Goal: Task Accomplishment & Management: Use online tool/utility

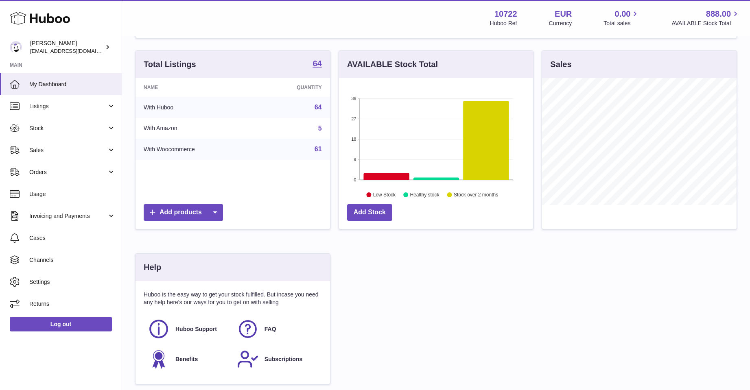
scroll to position [81, 0]
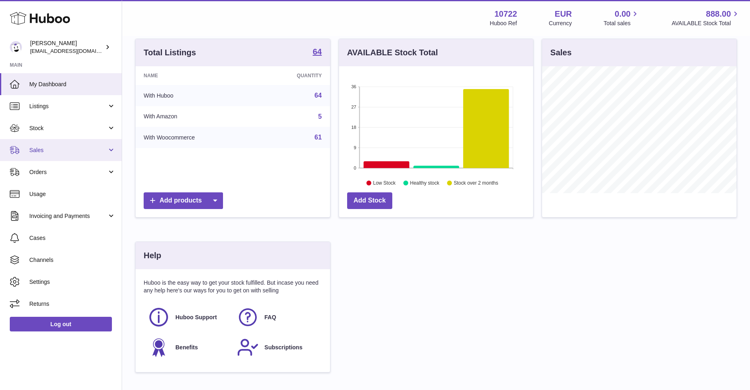
click at [45, 146] on link "Sales" at bounding box center [61, 150] width 122 height 22
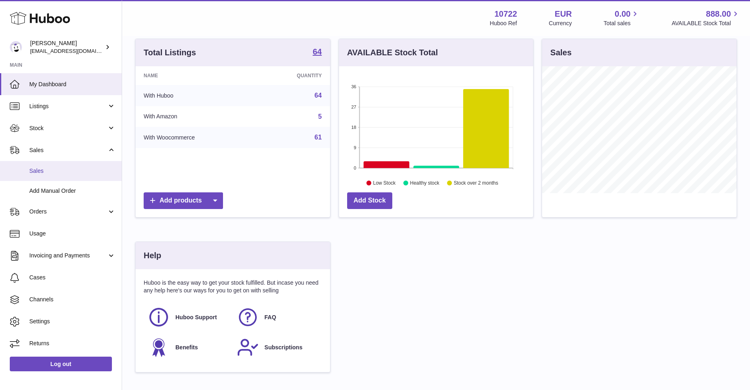
click at [39, 167] on span "Sales" at bounding box center [72, 171] width 86 height 8
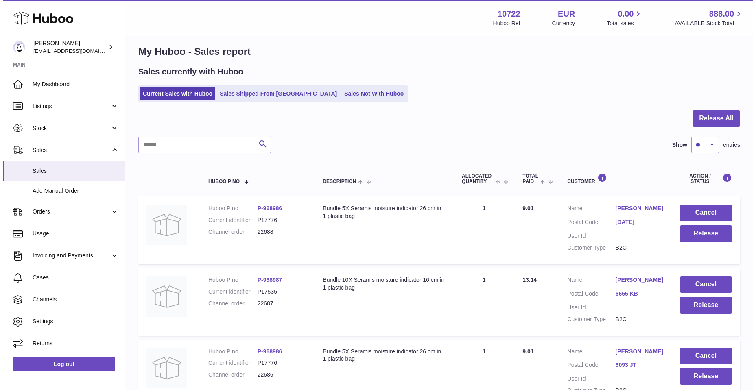
scroll to position [243, 0]
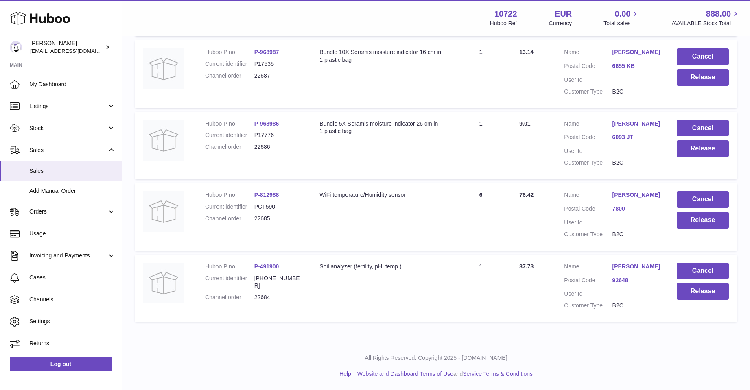
click at [632, 266] on link "[PERSON_NAME]" at bounding box center [636, 267] width 48 height 8
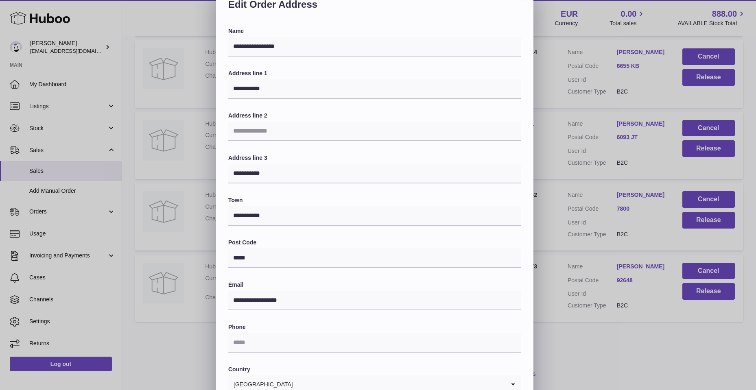
scroll to position [41, 0]
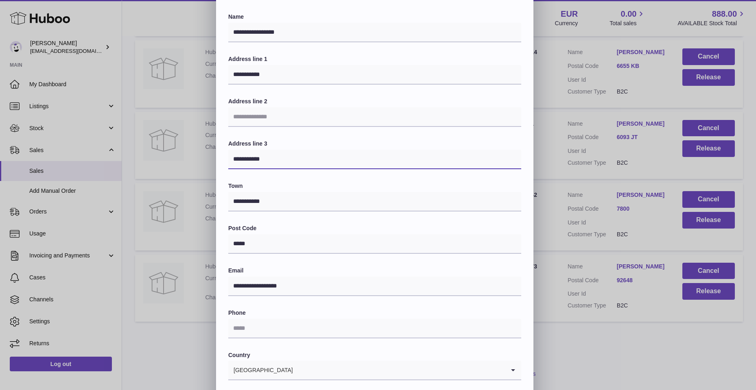
drag, startPoint x: 234, startPoint y: 158, endPoint x: 278, endPoint y: 163, distance: 44.6
click at [278, 163] on input "**********" at bounding box center [374, 160] width 293 height 20
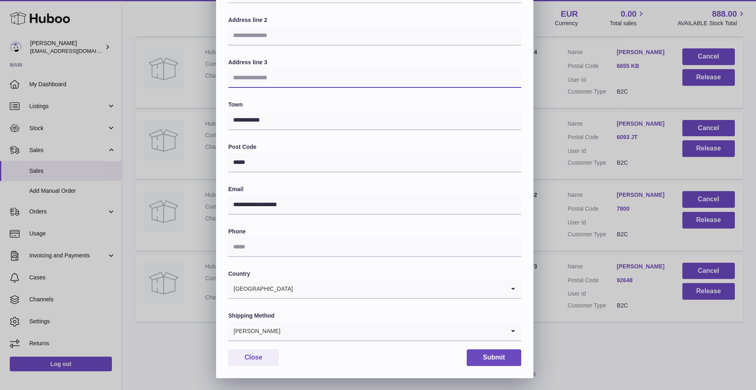
scroll to position [122, 0]
click at [238, 244] on input "text" at bounding box center [374, 247] width 293 height 20
type input "**********"
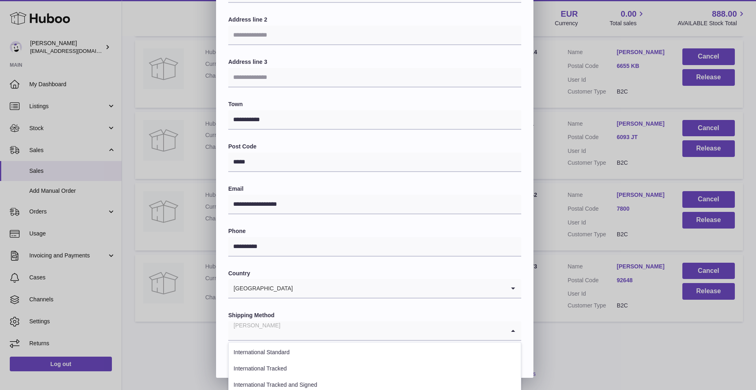
click at [514, 330] on icon "Search for option" at bounding box center [513, 330] width 16 height 19
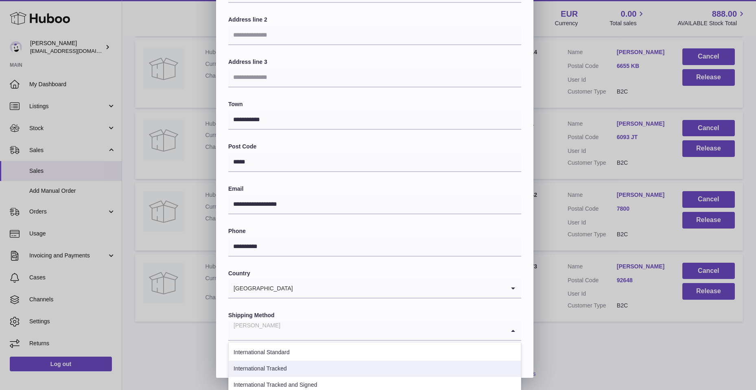
click at [293, 365] on li "International Tracked" at bounding box center [375, 369] width 292 height 16
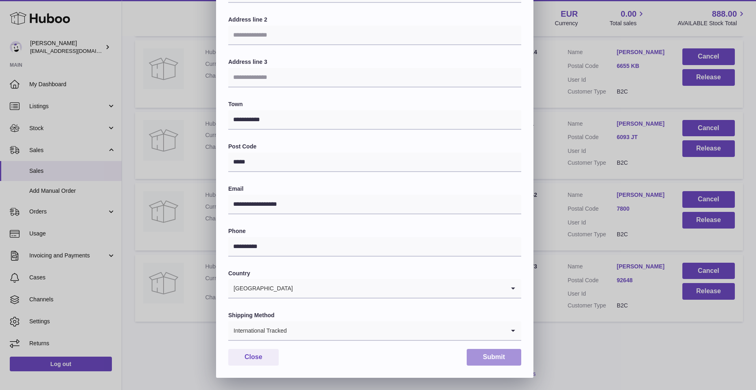
click at [492, 360] on button "Submit" at bounding box center [494, 357] width 55 height 17
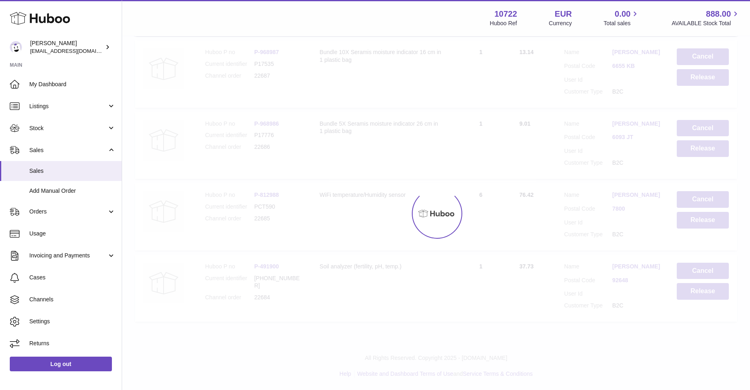
scroll to position [0, 0]
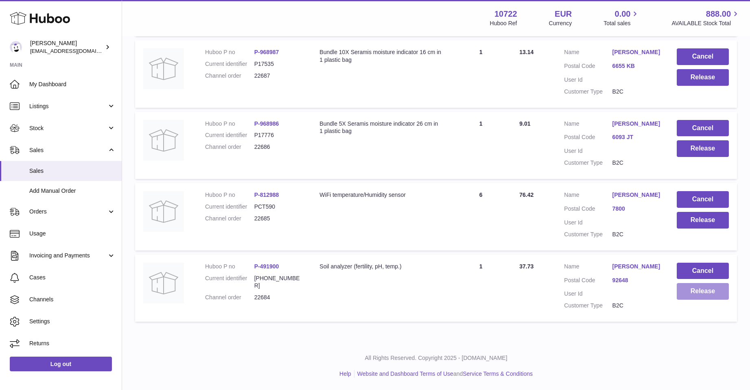
click at [702, 295] on button "Release" at bounding box center [703, 291] width 52 height 17
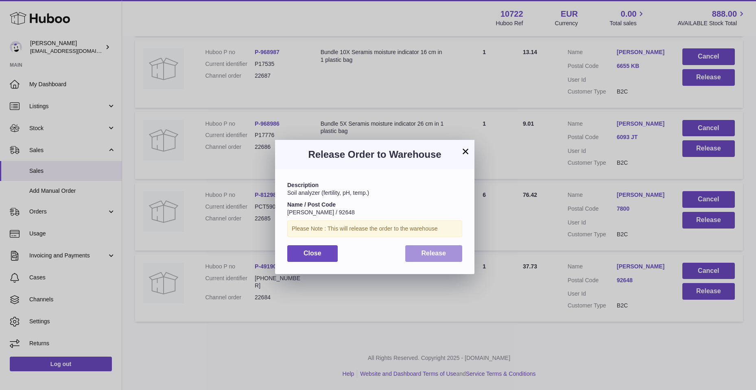
click at [437, 252] on span "Release" at bounding box center [434, 253] width 25 height 7
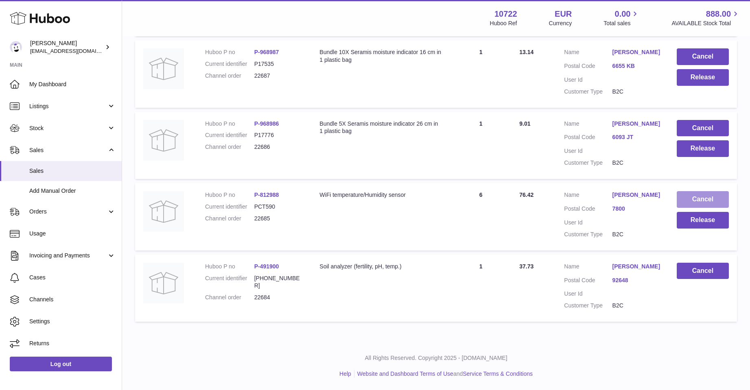
click at [692, 198] on button "Cancel" at bounding box center [703, 199] width 52 height 17
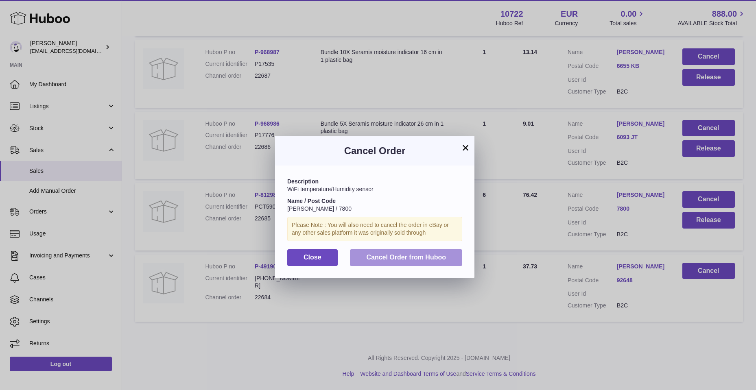
click at [396, 257] on span "Cancel Order from Huboo" at bounding box center [406, 257] width 80 height 7
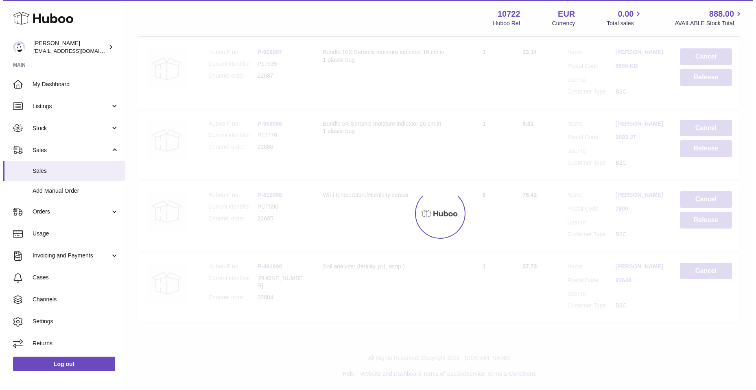
scroll to position [172, 0]
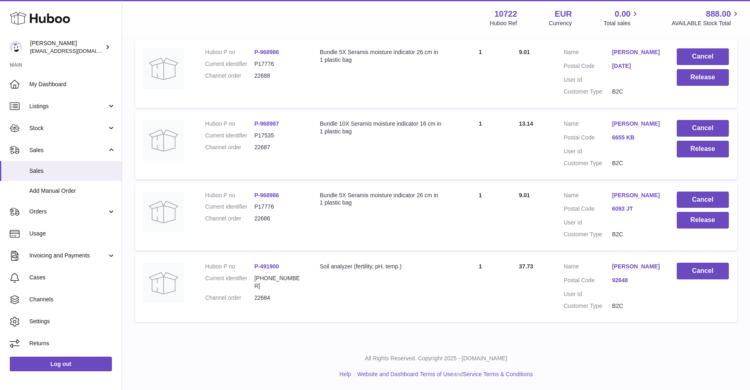
click at [505, 151] on td "Quantity Sold 1" at bounding box center [480, 146] width 61 height 68
click at [626, 120] on link "[PERSON_NAME]" at bounding box center [636, 124] width 48 height 8
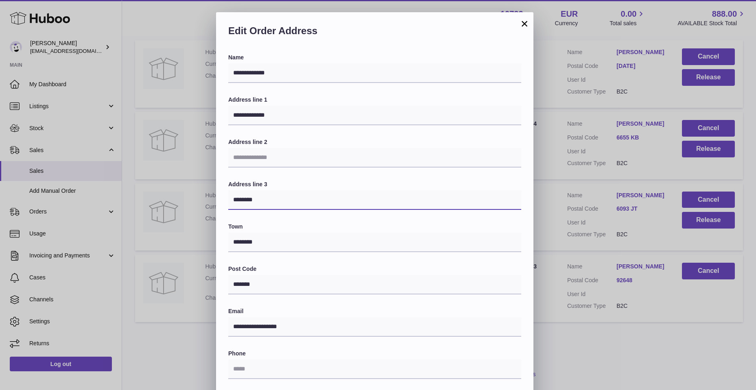
drag, startPoint x: 232, startPoint y: 200, endPoint x: 257, endPoint y: 205, distance: 24.9
click at [257, 205] on input "********" at bounding box center [374, 200] width 293 height 20
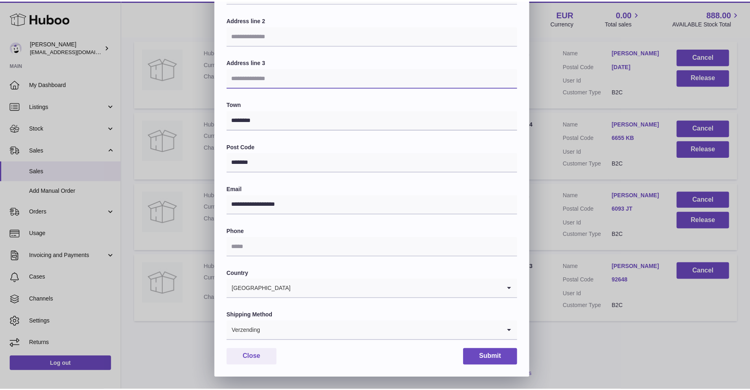
scroll to position [122, 0]
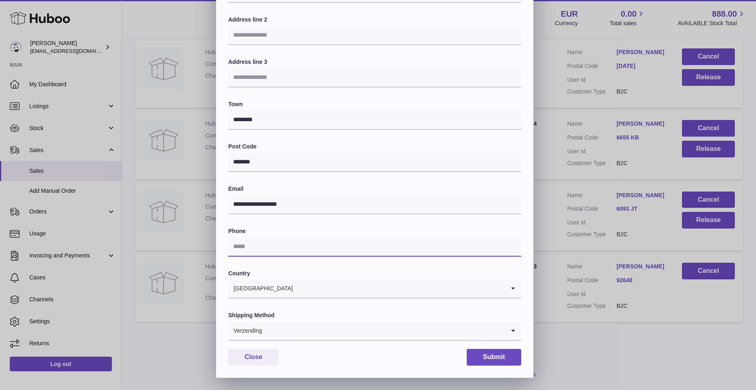
click at [269, 250] on input "text" at bounding box center [374, 247] width 293 height 20
type input "**********"
click at [514, 334] on icon "Search for option" at bounding box center [513, 330] width 16 height 19
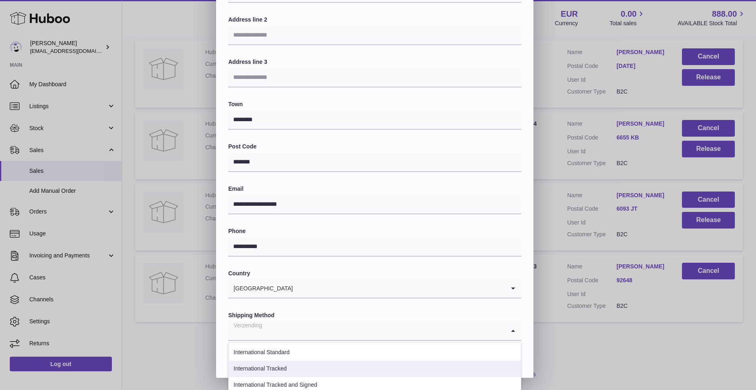
click at [360, 375] on li "International Tracked" at bounding box center [375, 369] width 292 height 16
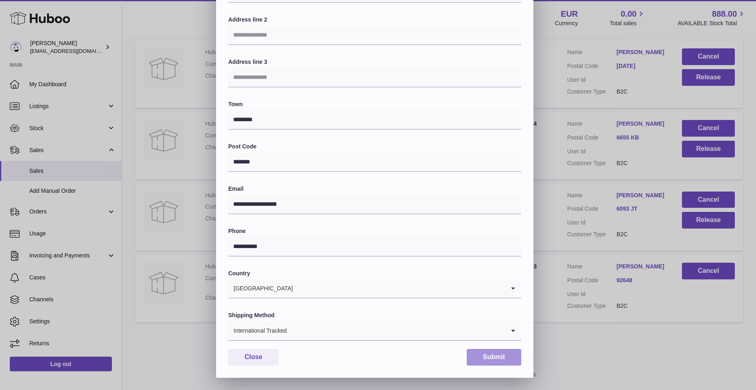
click at [481, 359] on button "Submit" at bounding box center [494, 357] width 55 height 17
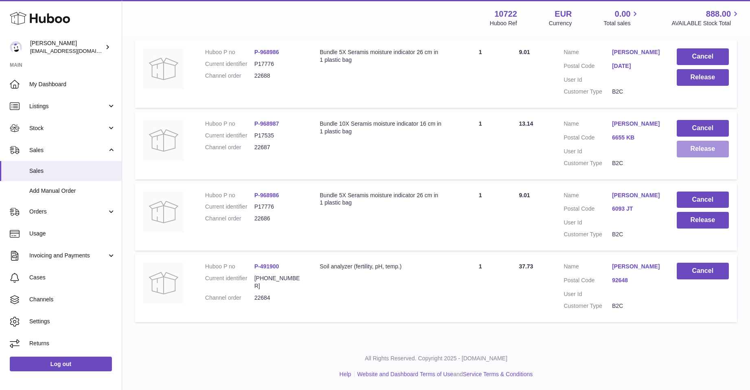
click at [703, 141] on button "Release" at bounding box center [703, 149] width 52 height 17
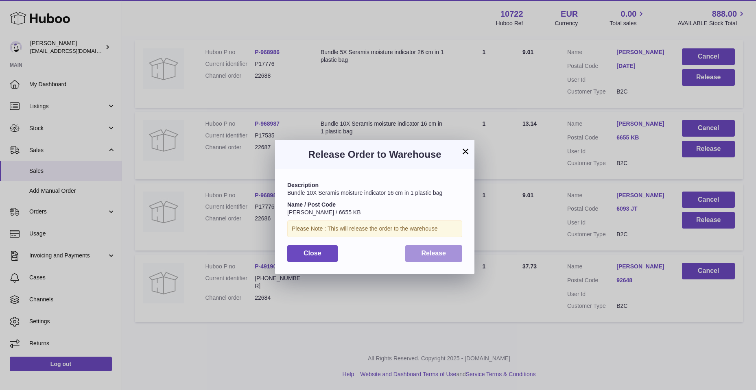
click at [448, 252] on button "Release" at bounding box center [433, 253] width 57 height 17
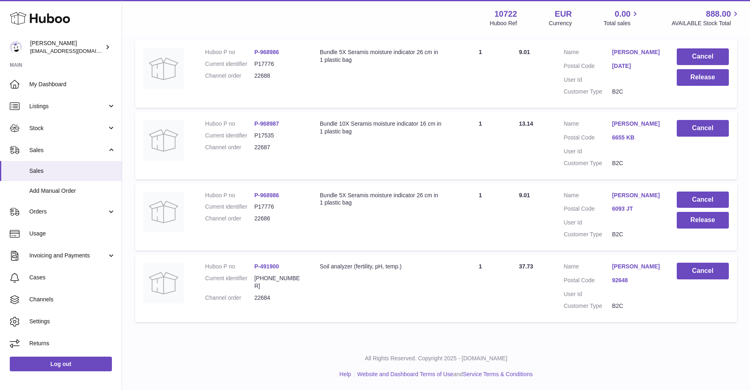
click at [623, 192] on link "[PERSON_NAME]" at bounding box center [636, 196] width 48 height 8
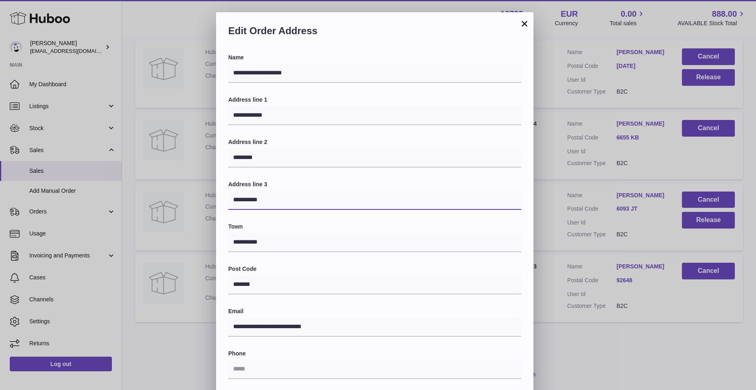
drag, startPoint x: 233, startPoint y: 201, endPoint x: 269, endPoint y: 204, distance: 35.9
click at [269, 204] on input "**********" at bounding box center [374, 200] width 293 height 20
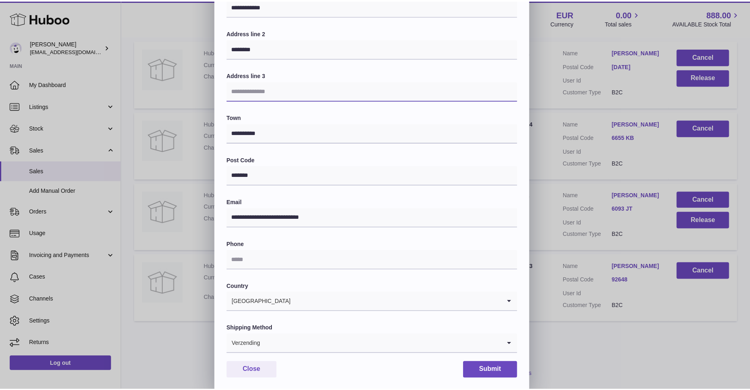
scroll to position [122, 0]
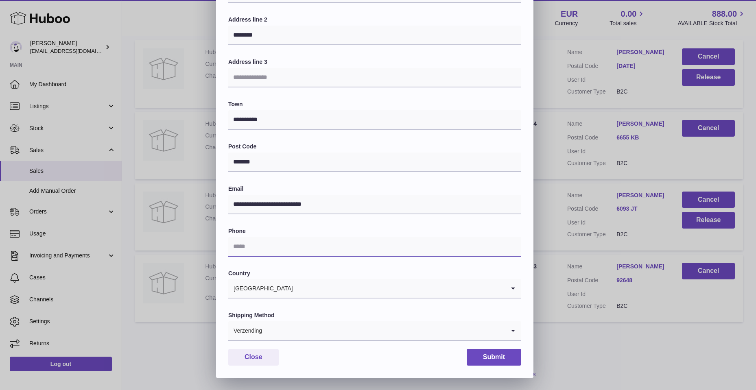
click at [259, 247] on input "text" at bounding box center [374, 247] width 293 height 20
type input "**********"
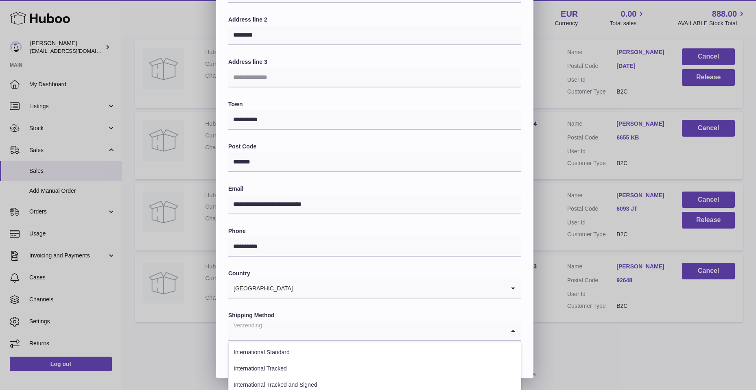
click at [514, 333] on icon "Search for option" at bounding box center [513, 330] width 16 height 19
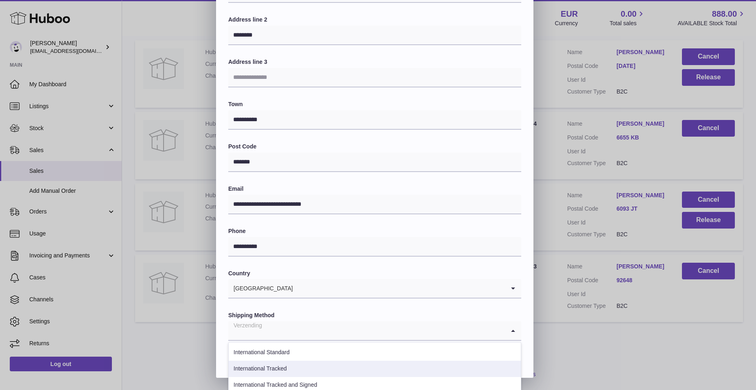
click at [387, 367] on li "International Tracked" at bounding box center [375, 369] width 292 height 16
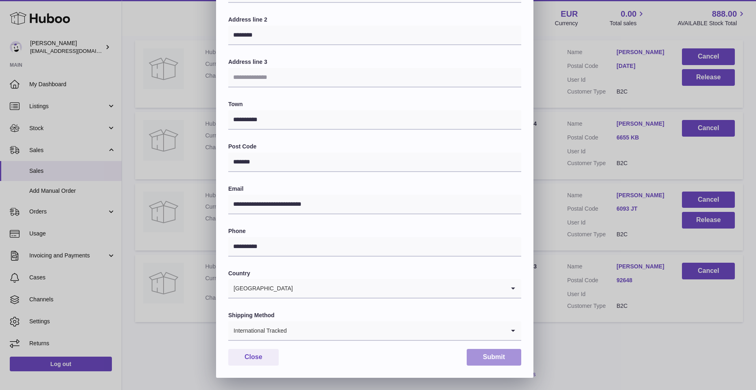
click at [490, 358] on button "Submit" at bounding box center [494, 357] width 55 height 17
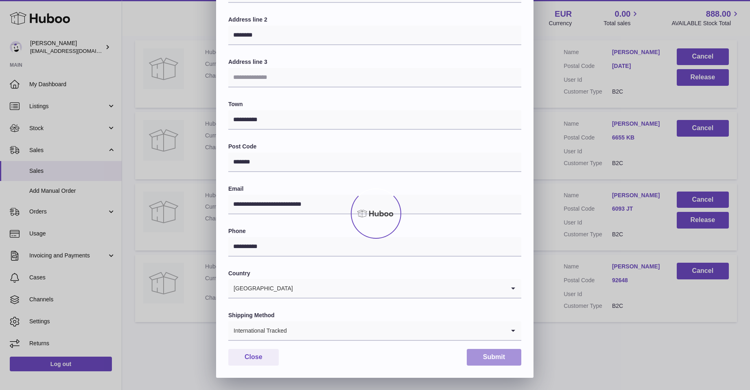
scroll to position [0, 0]
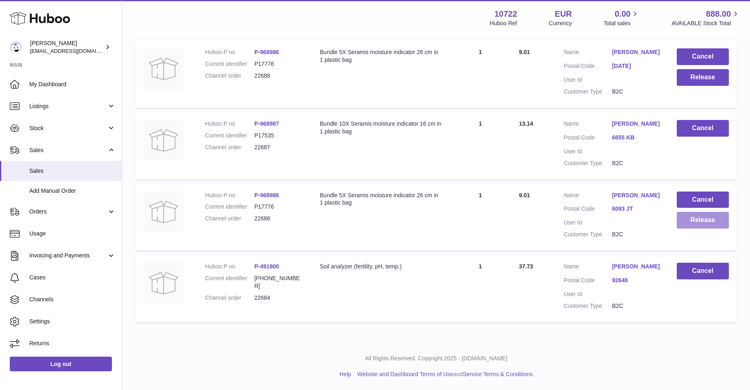
click at [709, 213] on button "Release" at bounding box center [703, 220] width 52 height 17
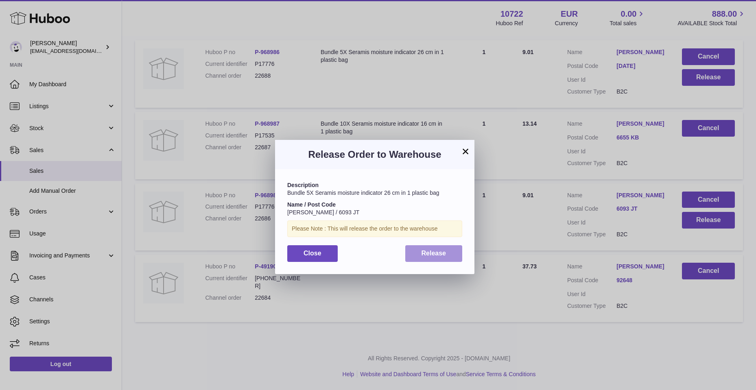
click at [439, 256] on span "Release" at bounding box center [434, 253] width 25 height 7
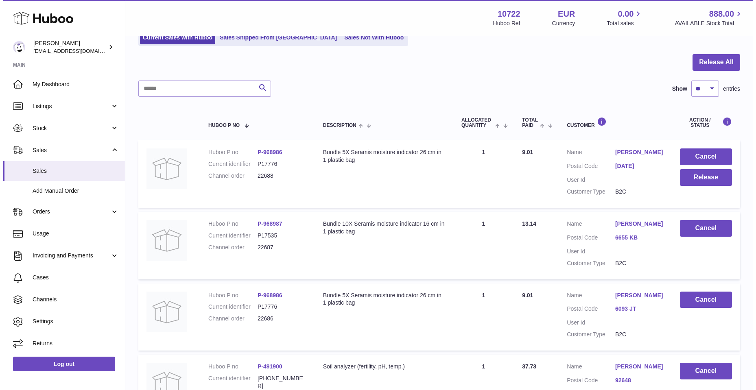
scroll to position [50, 0]
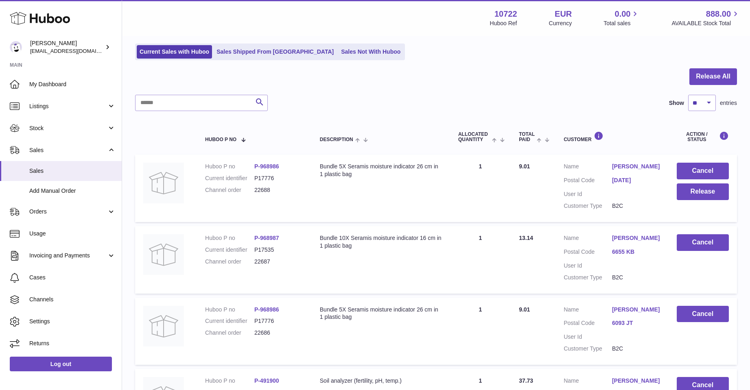
click at [630, 165] on link "[PERSON_NAME]" at bounding box center [636, 167] width 48 height 8
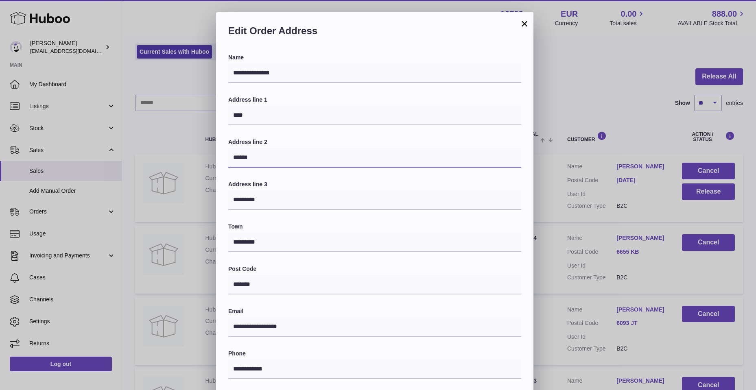
click at [272, 158] on input "******" at bounding box center [374, 158] width 293 height 20
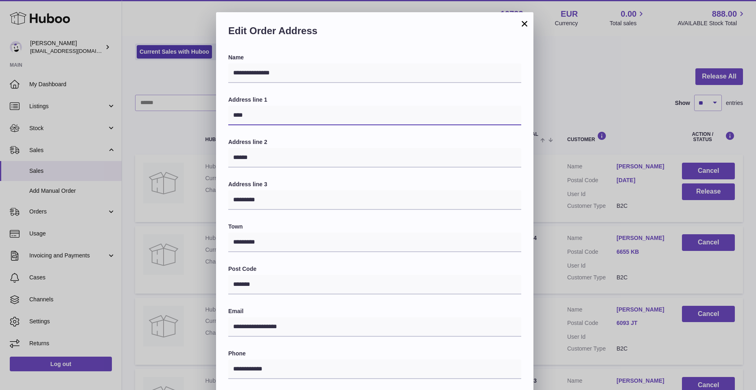
click at [233, 114] on input "****" at bounding box center [374, 116] width 293 height 20
click at [276, 115] on input "**********" at bounding box center [374, 116] width 293 height 20
type input "**********"
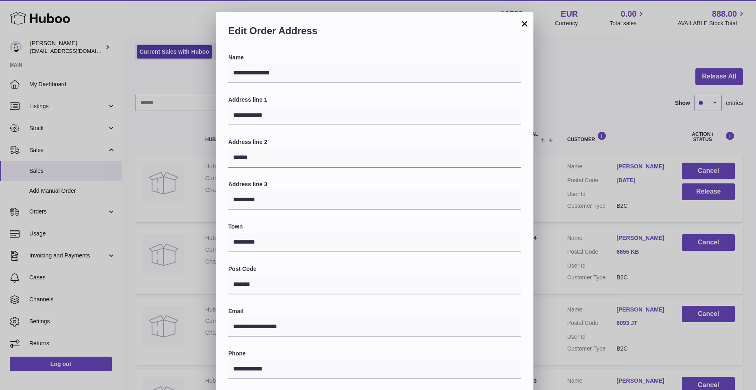
drag, startPoint x: 232, startPoint y: 156, endPoint x: 255, endPoint y: 159, distance: 22.6
click at [255, 159] on input "******" at bounding box center [374, 158] width 293 height 20
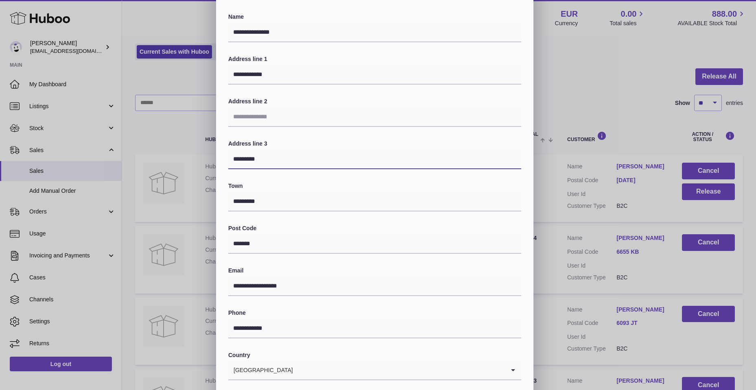
drag, startPoint x: 231, startPoint y: 160, endPoint x: 285, endPoint y: 164, distance: 54.8
click at [285, 164] on input "*********" at bounding box center [374, 160] width 293 height 20
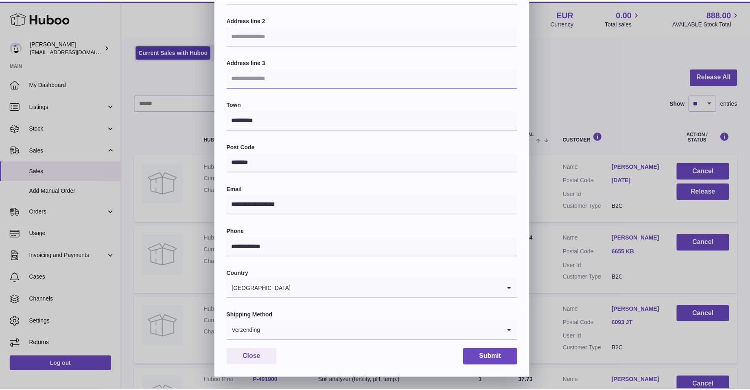
scroll to position [122, 0]
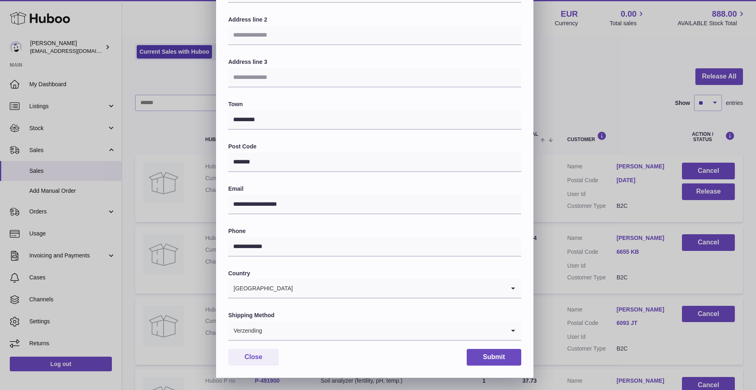
click at [510, 329] on icon "Search for option" at bounding box center [513, 330] width 16 height 19
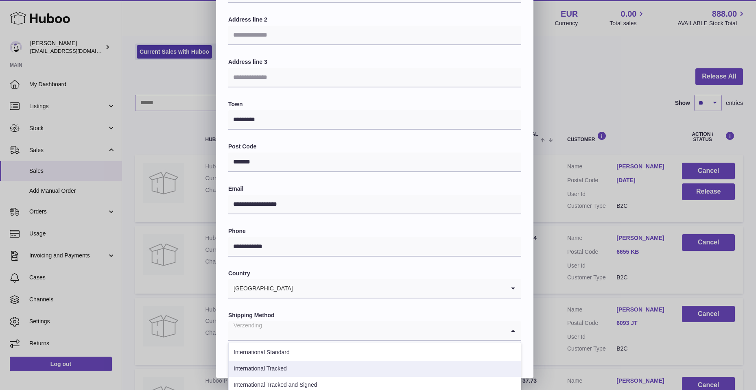
click at [352, 366] on li "International Tracked" at bounding box center [375, 369] width 292 height 16
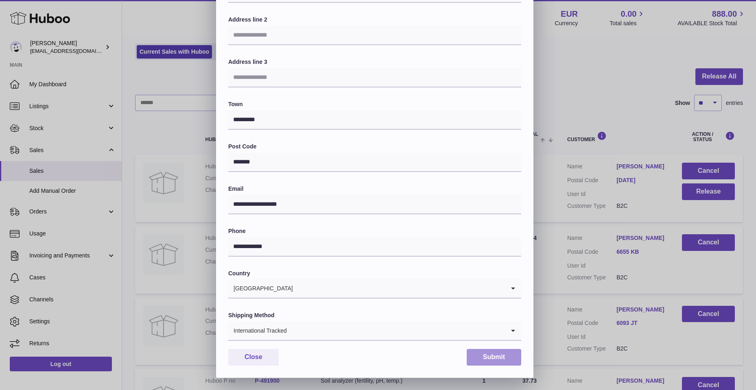
click at [472, 357] on button "Submit" at bounding box center [494, 357] width 55 height 17
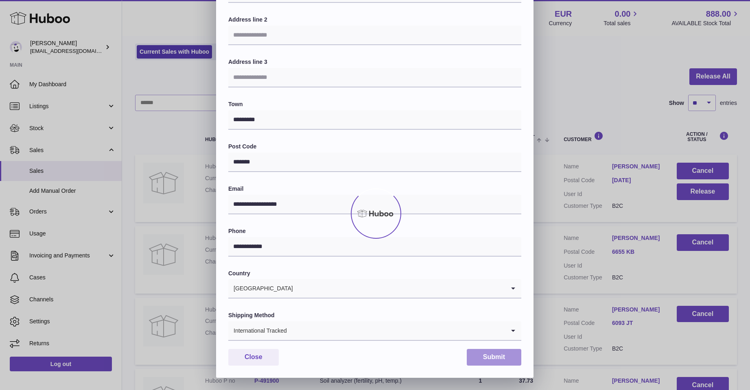
scroll to position [0, 0]
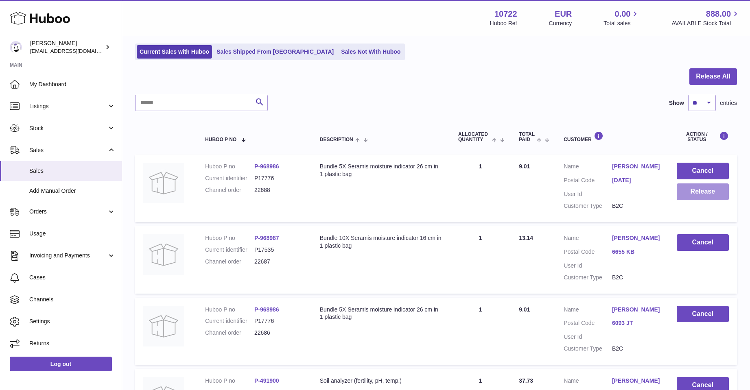
click at [694, 194] on button "Release" at bounding box center [703, 192] width 52 height 17
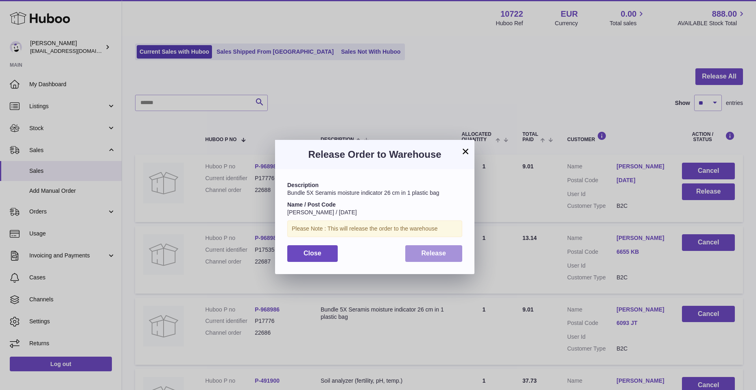
click at [429, 253] on span "Release" at bounding box center [434, 253] width 25 height 7
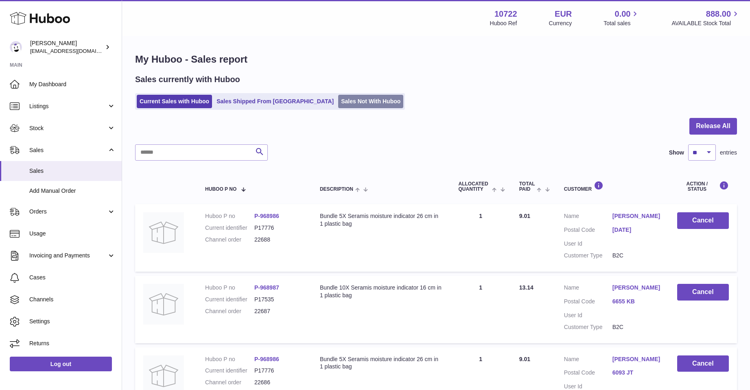
click at [338, 101] on link "Sales Not With Huboo" at bounding box center [370, 101] width 65 height 13
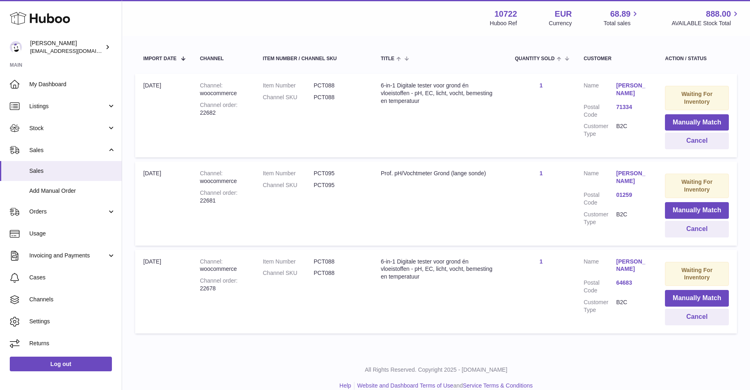
scroll to position [155, 0]
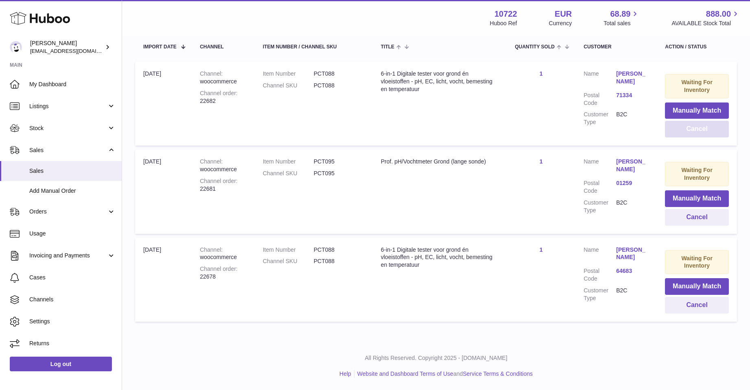
click at [686, 128] on button "Cancel" at bounding box center [697, 129] width 64 height 17
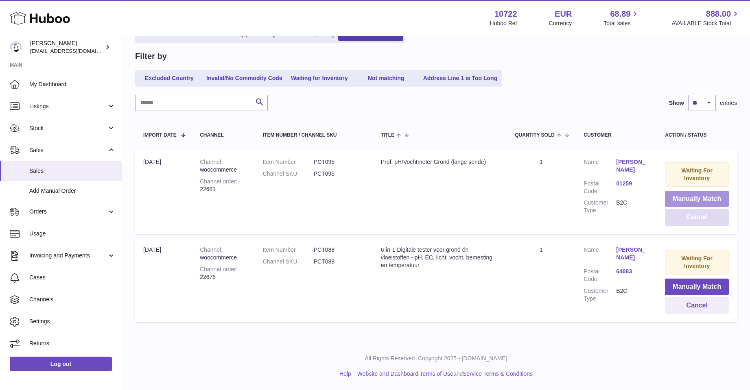
scroll to position [67, 0]
click at [690, 211] on button "Cancel" at bounding box center [697, 217] width 64 height 17
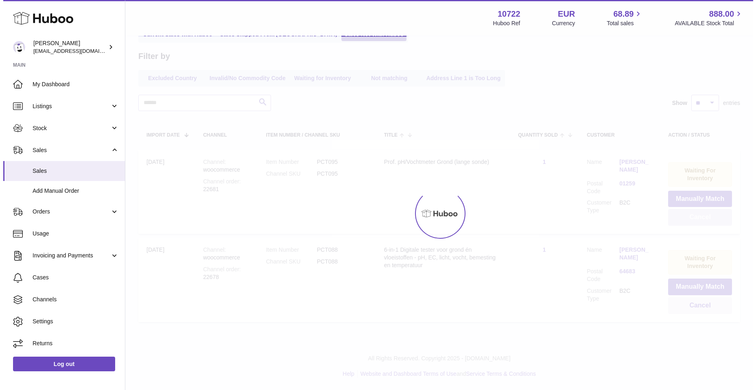
scroll to position [0, 0]
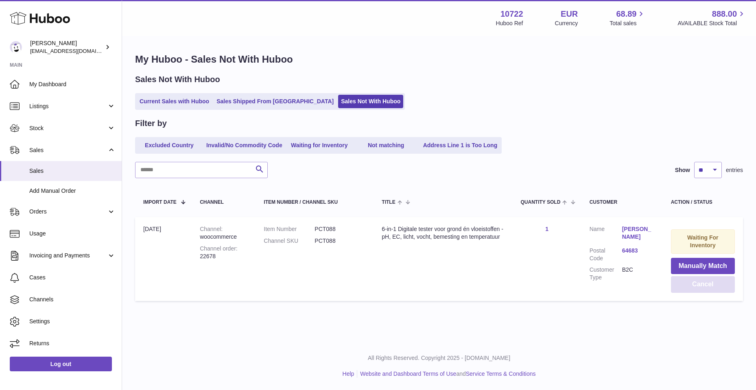
click at [694, 284] on button "Cancel" at bounding box center [703, 284] width 64 height 17
